Goal: Task Accomplishment & Management: Use online tool/utility

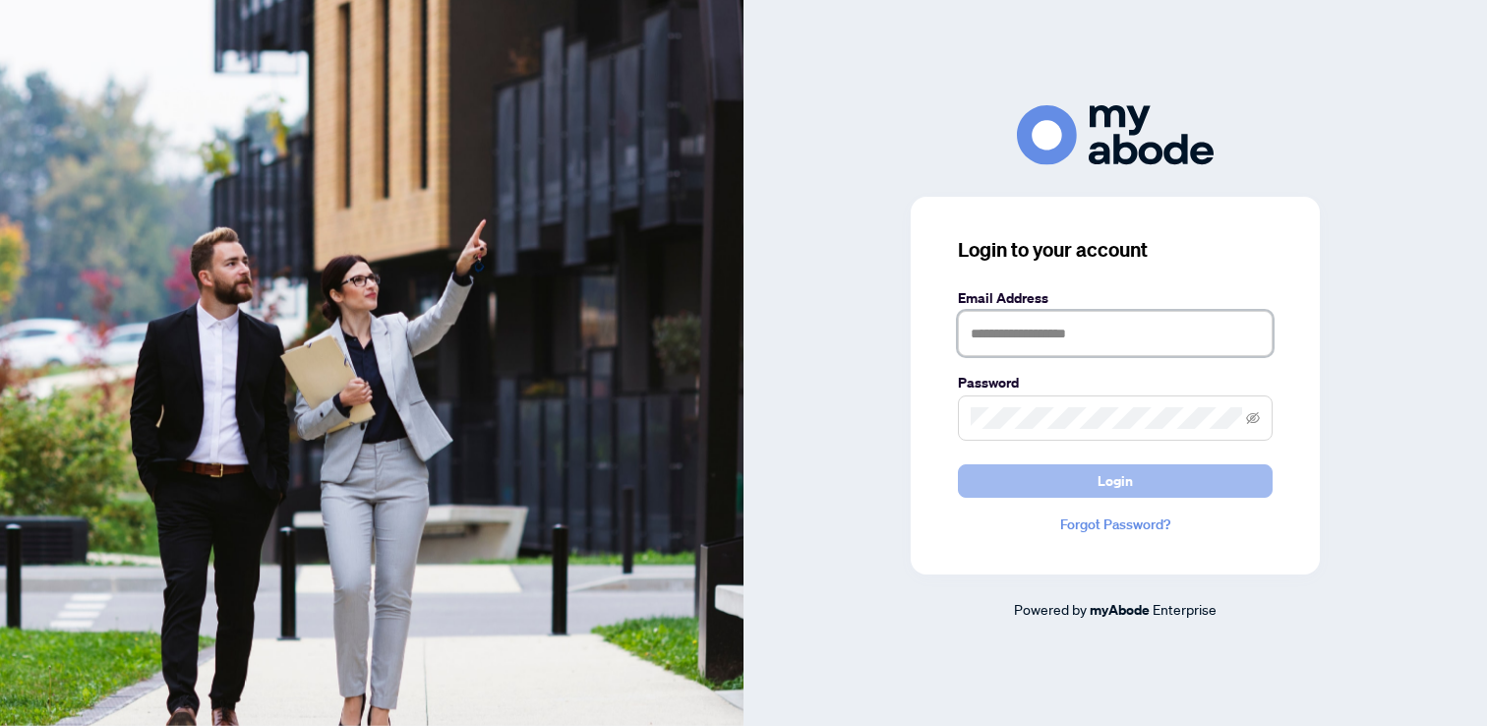
type input "**********"
click at [1004, 486] on button "Login" at bounding box center [1115, 480] width 315 height 33
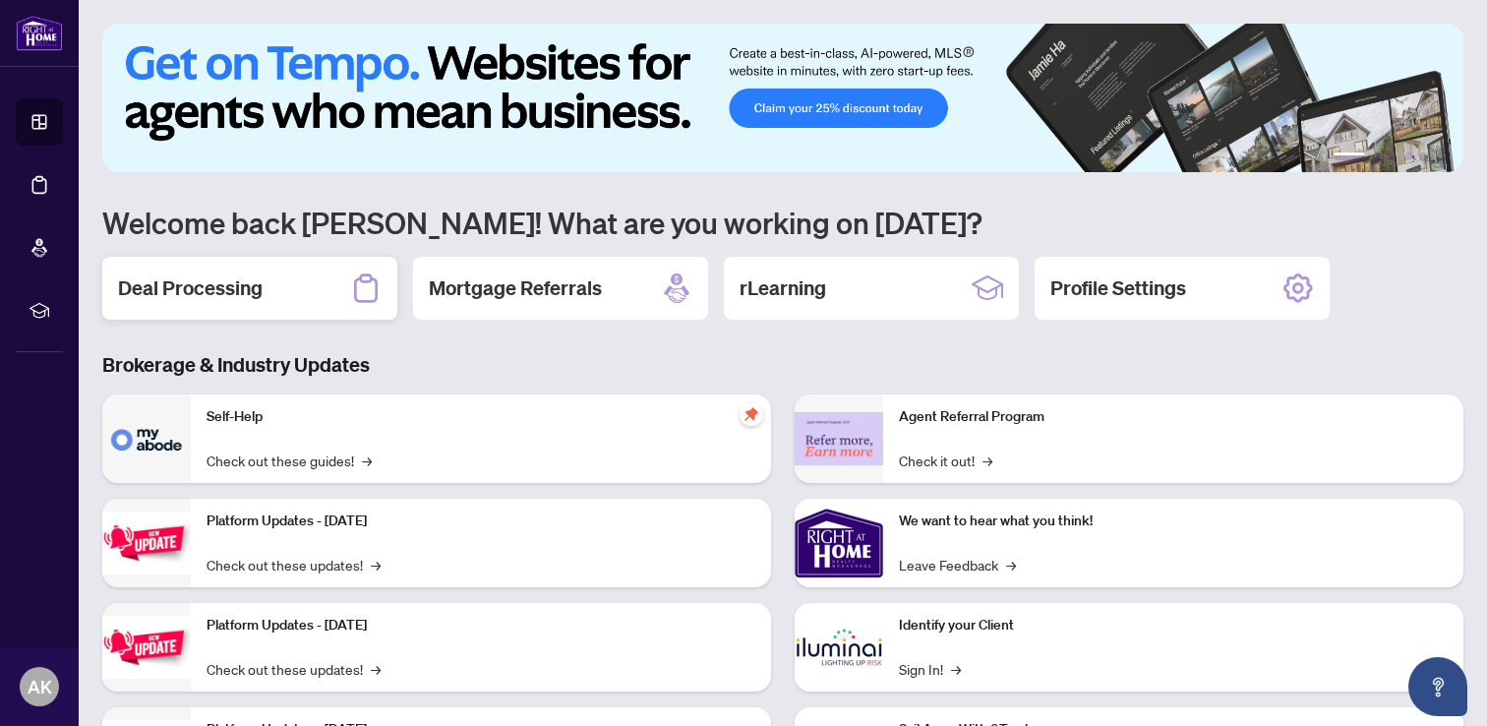
click at [190, 302] on div "Deal Processing" at bounding box center [249, 288] width 295 height 63
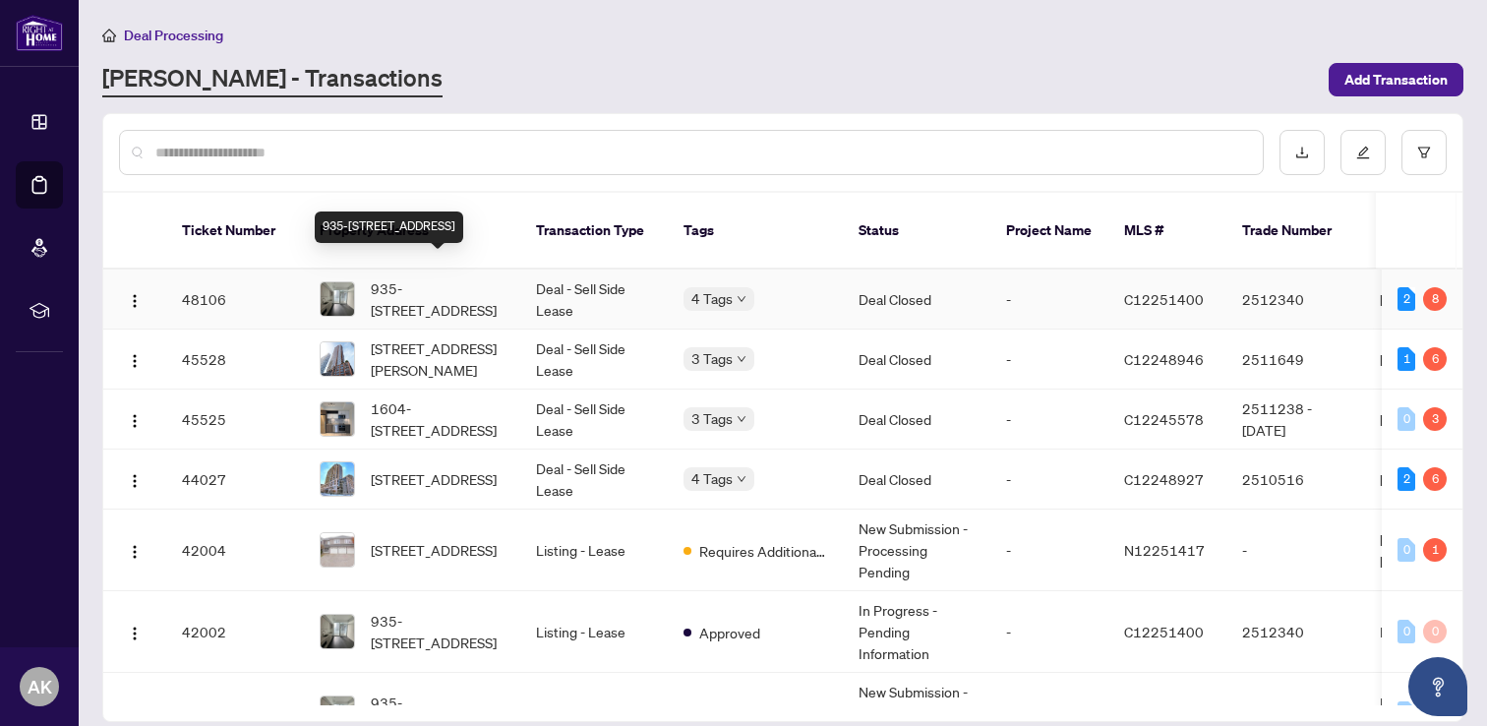
click at [455, 280] on span "935-[STREET_ADDRESS]" at bounding box center [438, 298] width 134 height 43
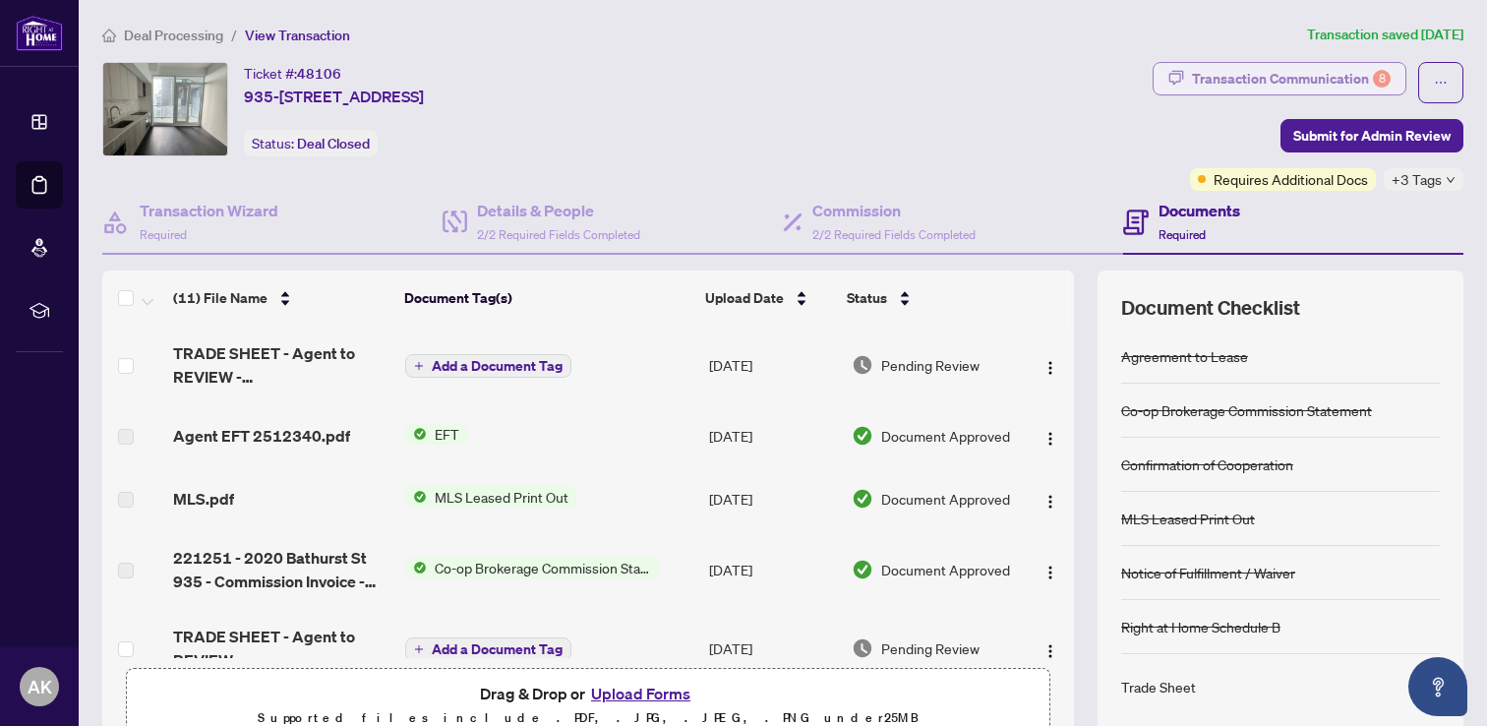
click at [1256, 83] on div "Transaction Communication 8" at bounding box center [1291, 78] width 199 height 31
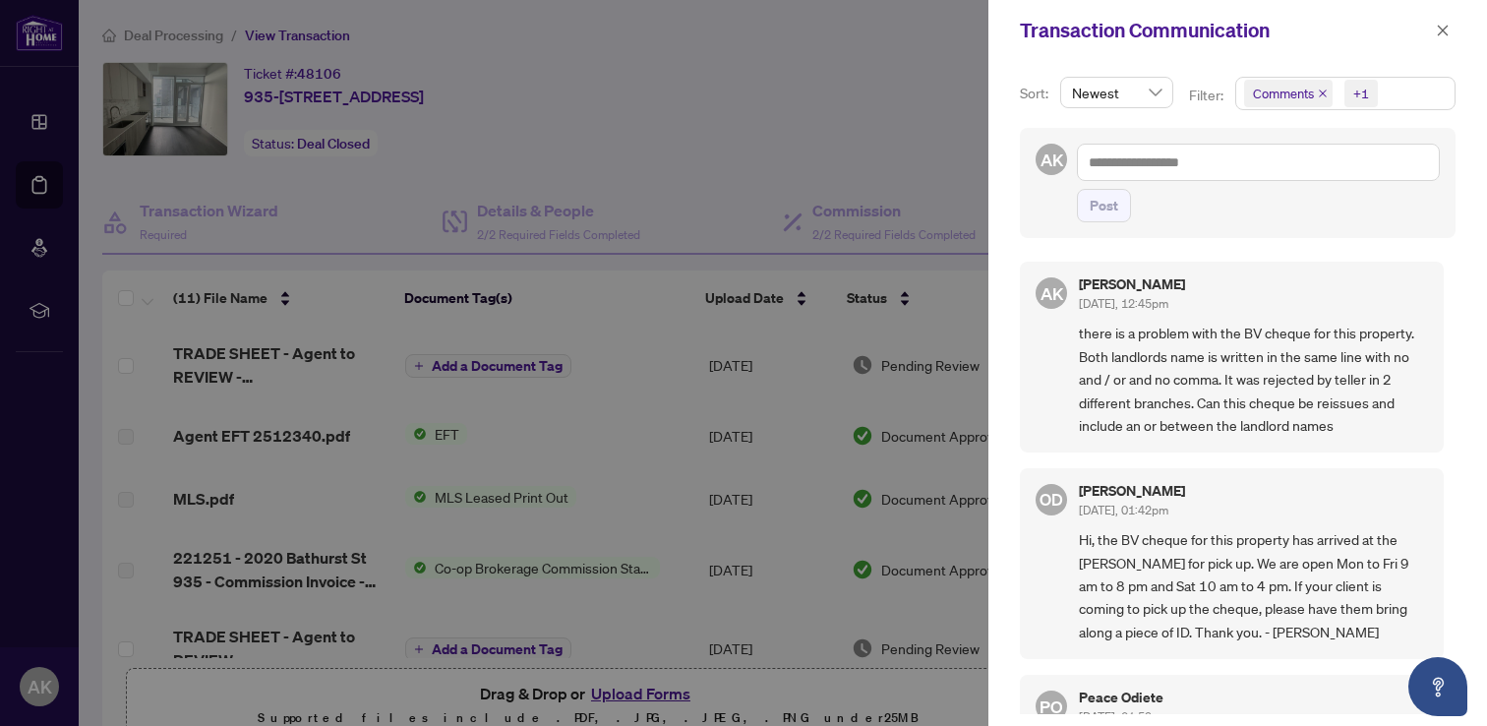
click at [746, 143] on div at bounding box center [743, 363] width 1487 height 726
click at [1441, 30] on icon "close" at bounding box center [1443, 31] width 14 height 14
